Goal: Transaction & Acquisition: Purchase product/service

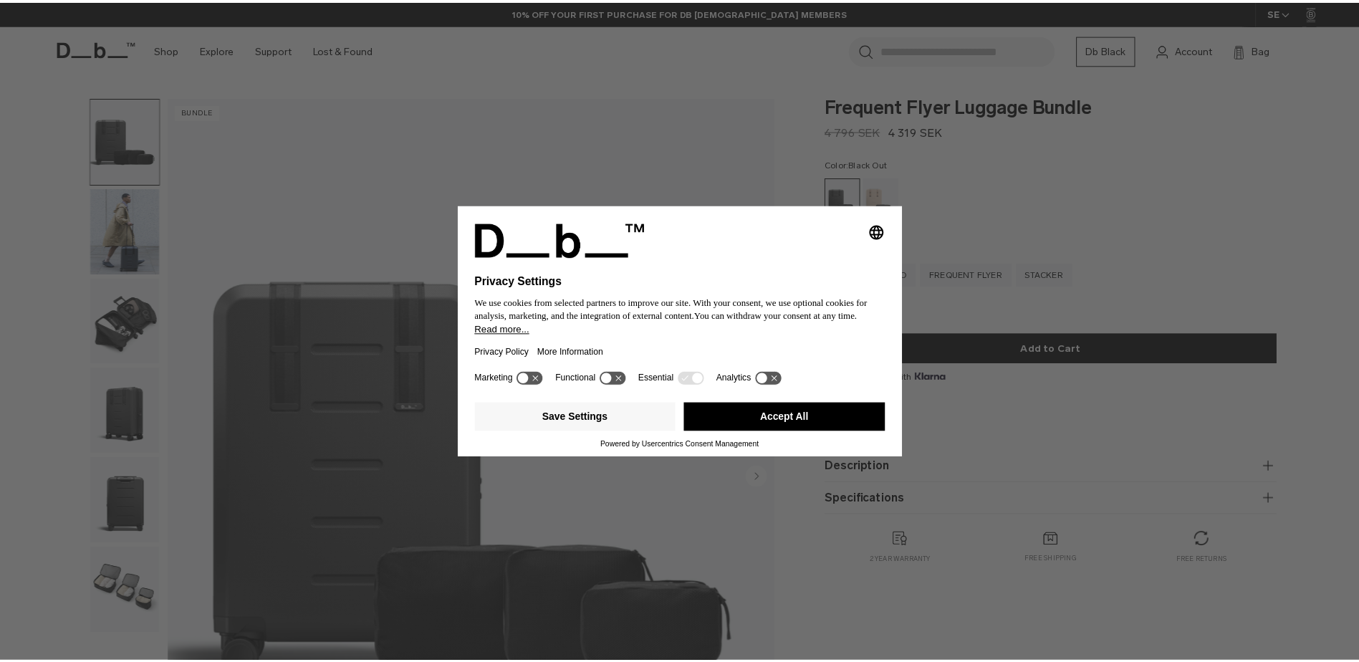
scroll to position [430, 0]
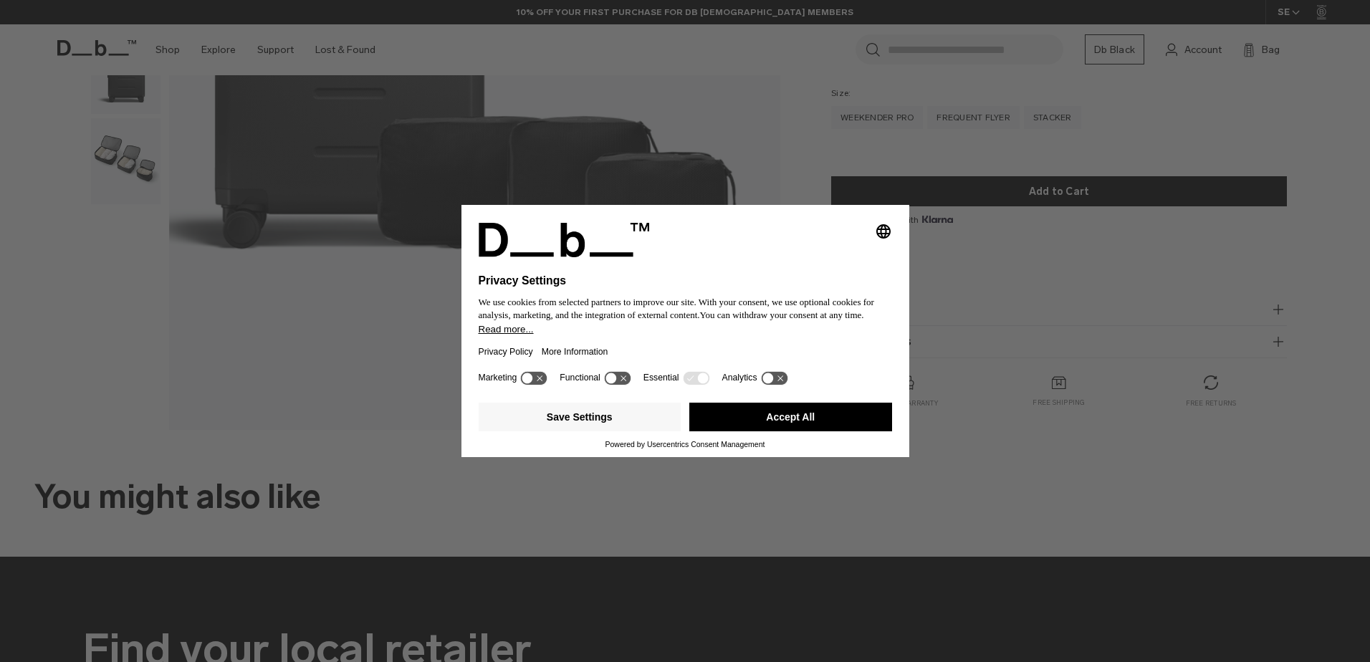
click at [877, 239] on icon "Select language" at bounding box center [883, 231] width 17 height 17
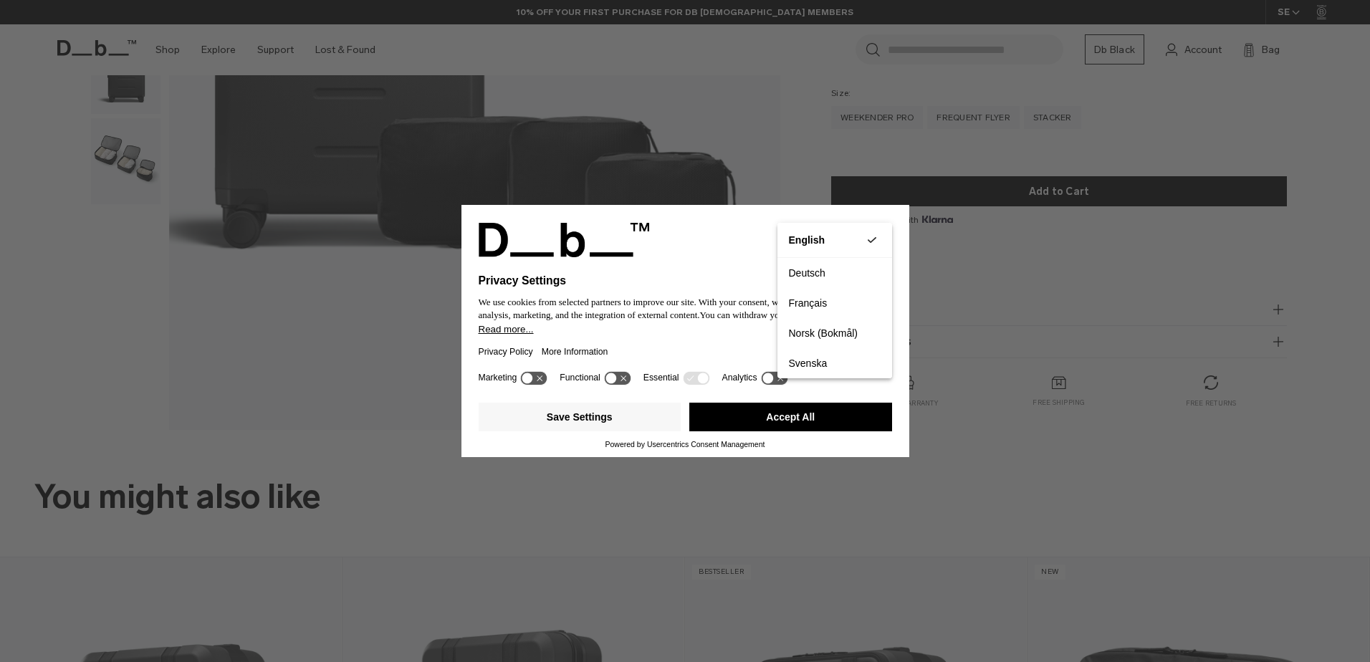
click at [752, 142] on div "Privacy Settings We use cookies from selected partners to improve our site. Wit…" at bounding box center [685, 331] width 1370 height 662
click at [773, 414] on button "Accept All" at bounding box center [790, 417] width 203 height 29
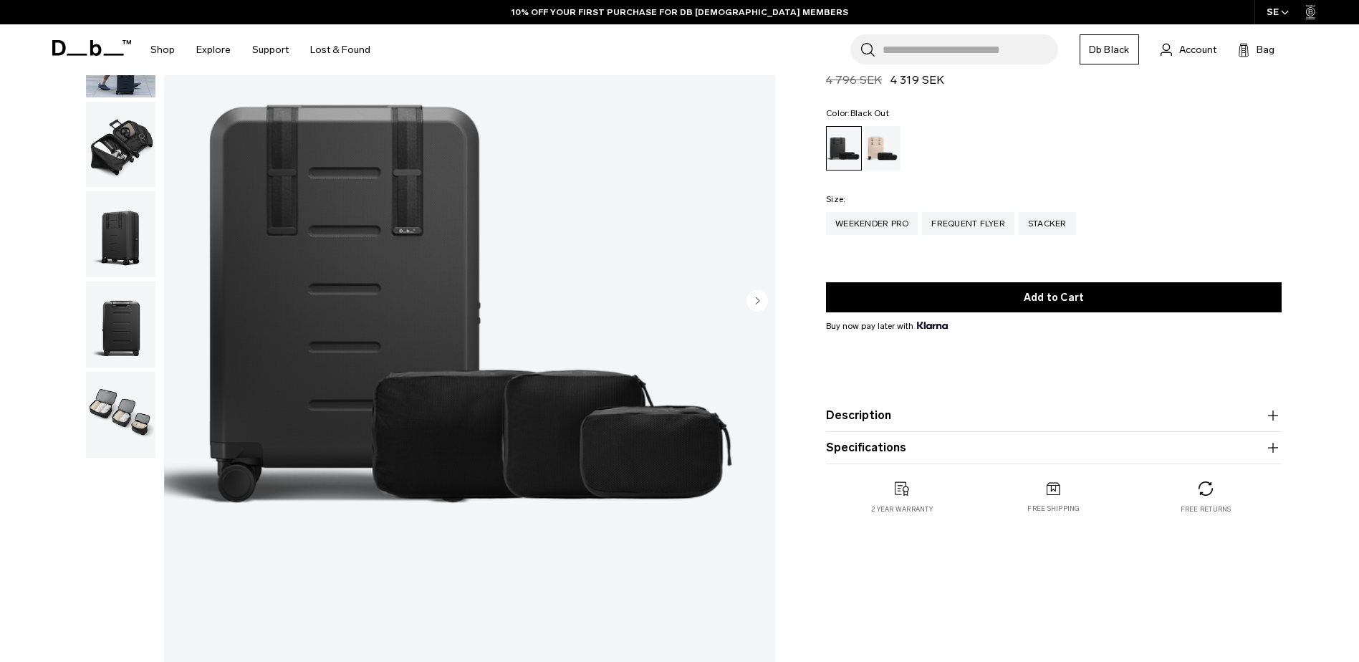
scroll to position [143, 0]
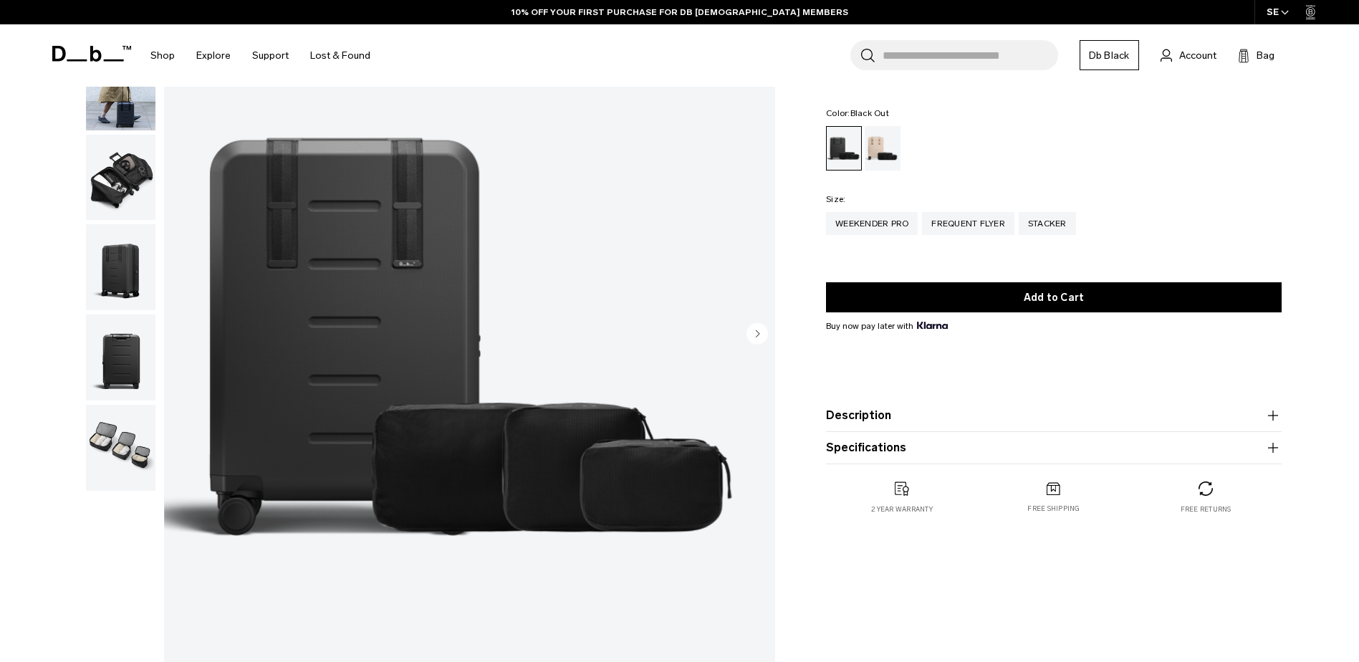
click at [130, 189] on img "button" at bounding box center [121, 178] width 70 height 86
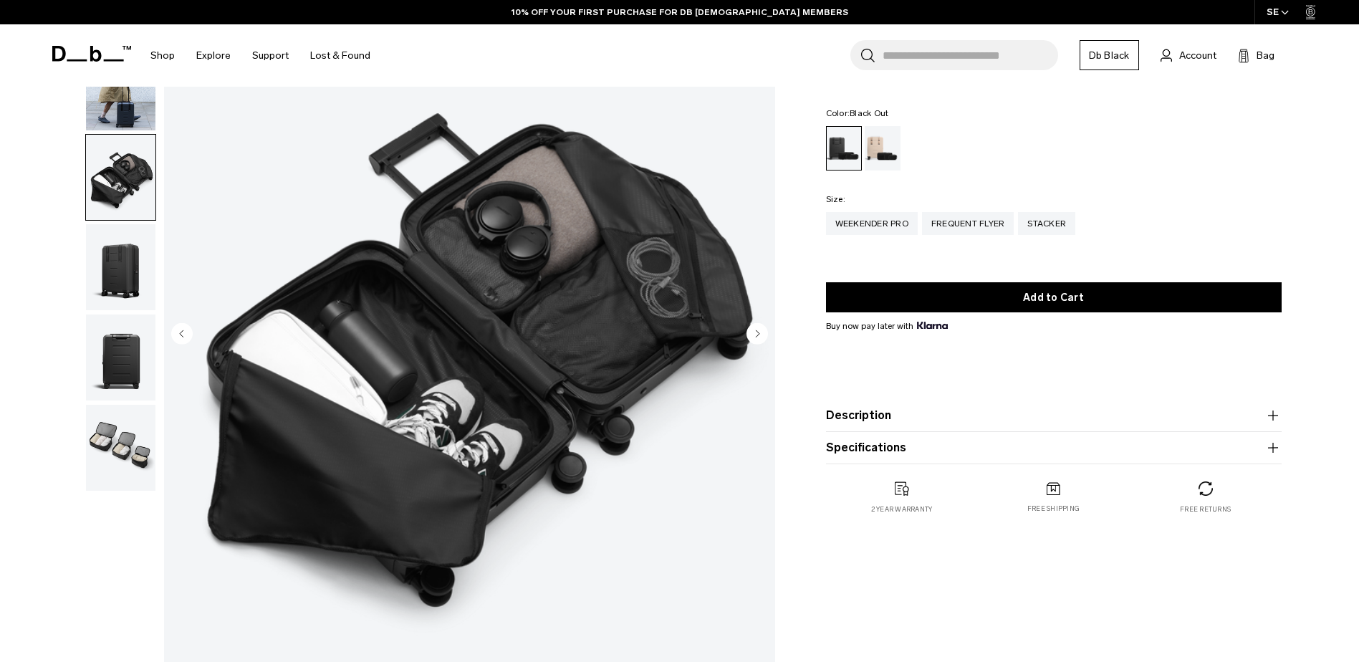
click at [148, 293] on img "button" at bounding box center [121, 267] width 70 height 86
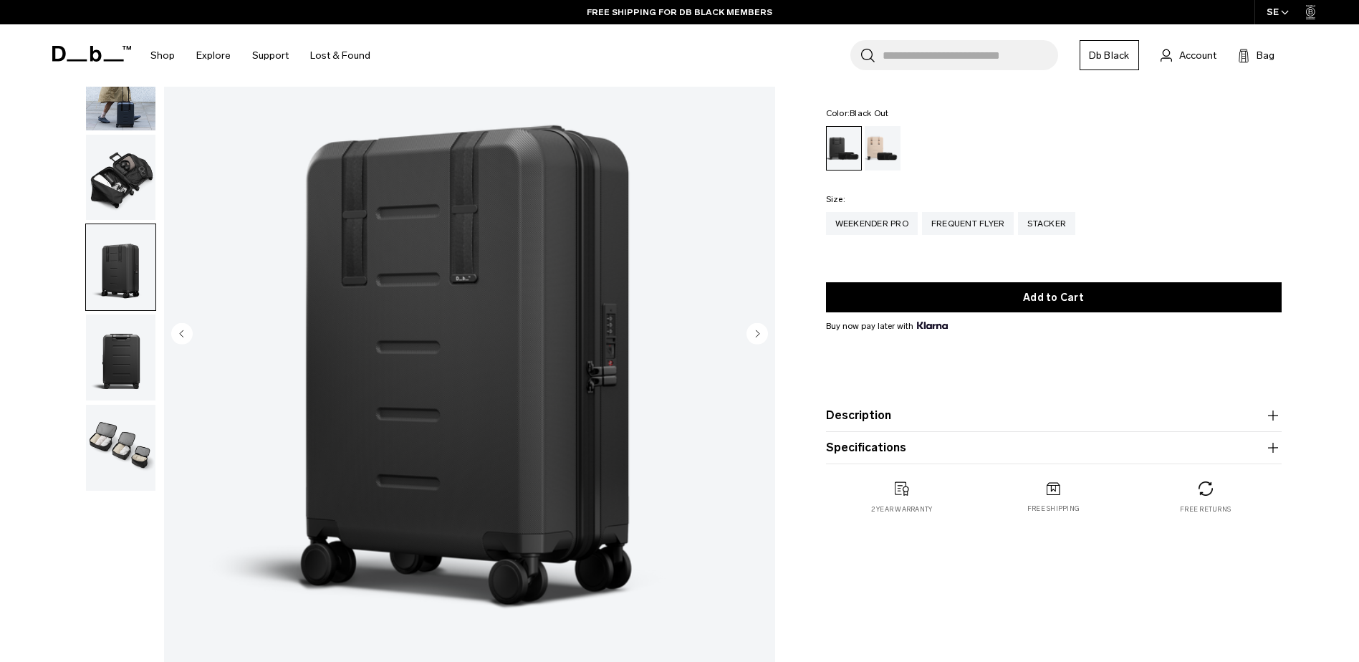
scroll to position [0, 0]
click at [107, 342] on img "button" at bounding box center [121, 358] width 70 height 86
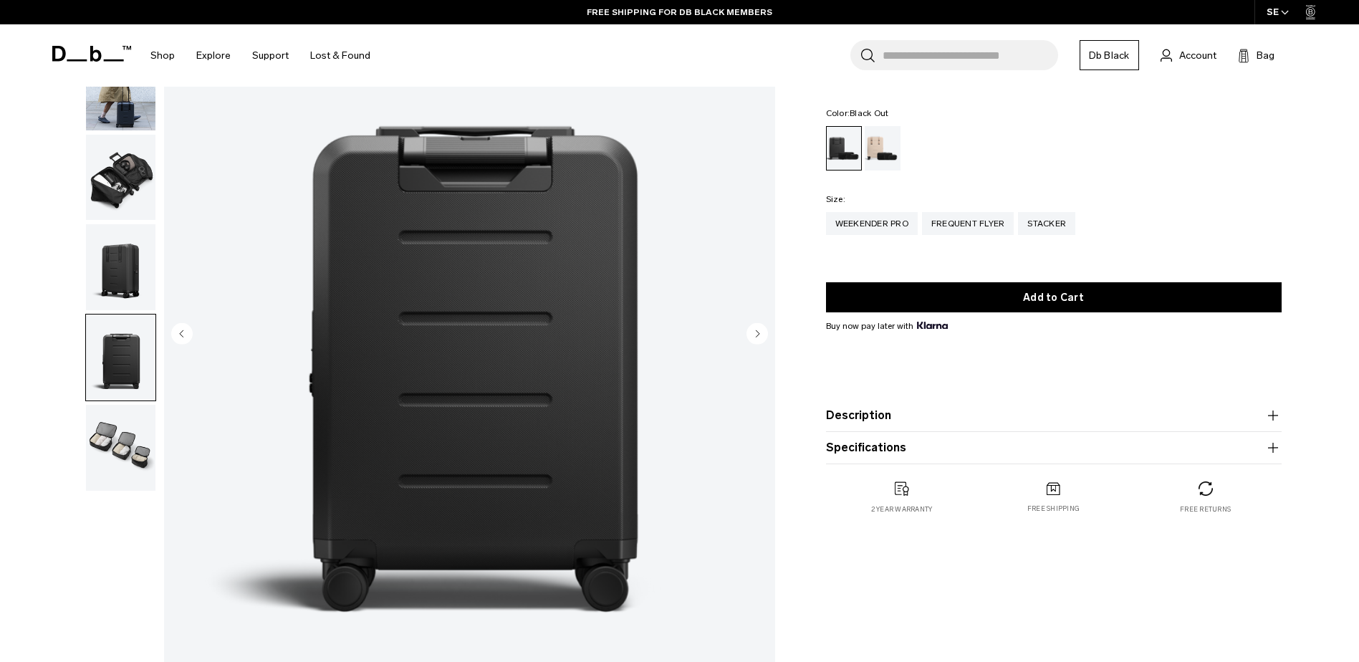
click at [97, 439] on img "button" at bounding box center [121, 448] width 70 height 86
